Goal: Go to known website: Go to known website

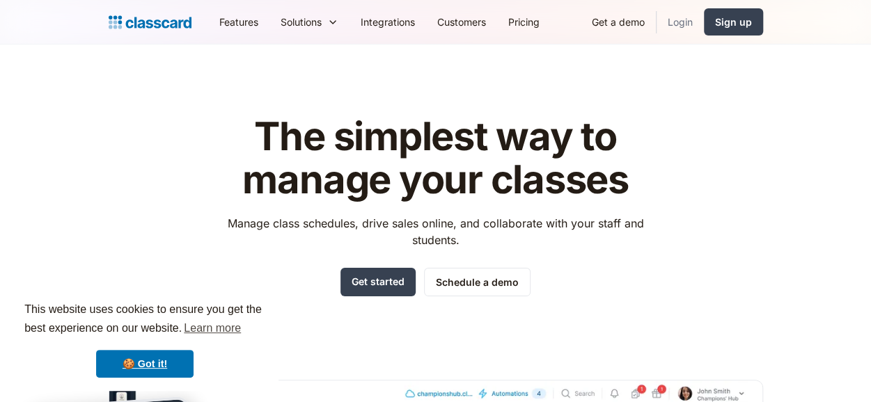
click at [683, 21] on link "Login" at bounding box center [679, 21] width 47 height 31
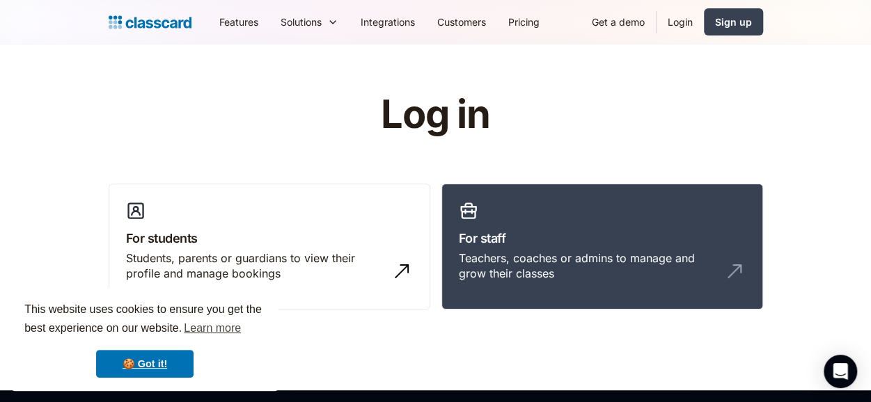
click at [681, 19] on link "Login" at bounding box center [679, 21] width 47 height 31
click at [679, 29] on link "Login" at bounding box center [679, 21] width 47 height 31
click at [674, 16] on link "Login" at bounding box center [679, 21] width 47 height 31
click at [534, 244] on h3 "For staff" at bounding box center [602, 238] width 287 height 19
